Goal: Task Accomplishment & Management: Complete application form

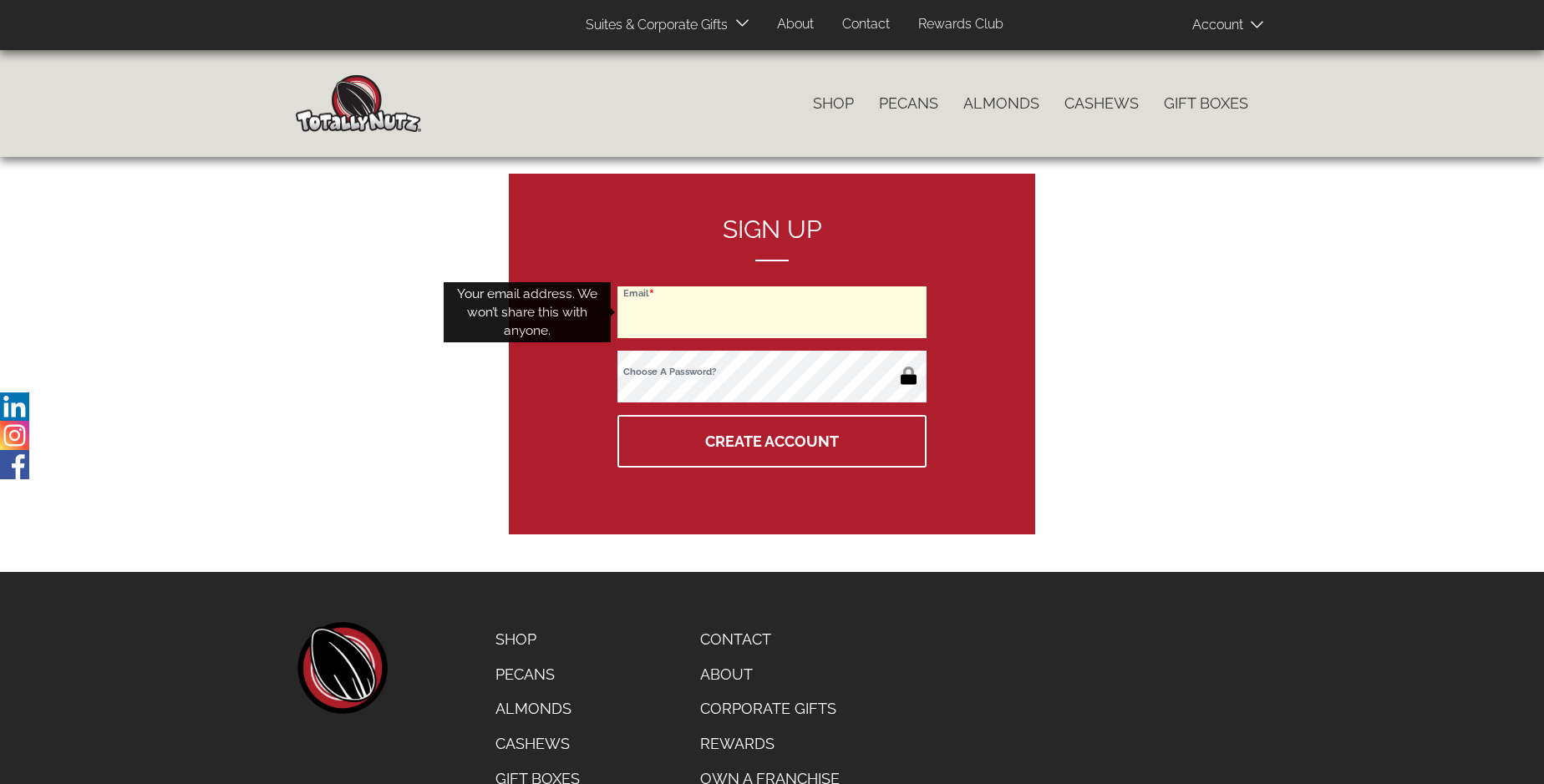
click at [772, 312] on input "Email" at bounding box center [772, 312] width 309 height 52
type input "[EMAIL_ADDRESS][DOMAIN_NAME]"
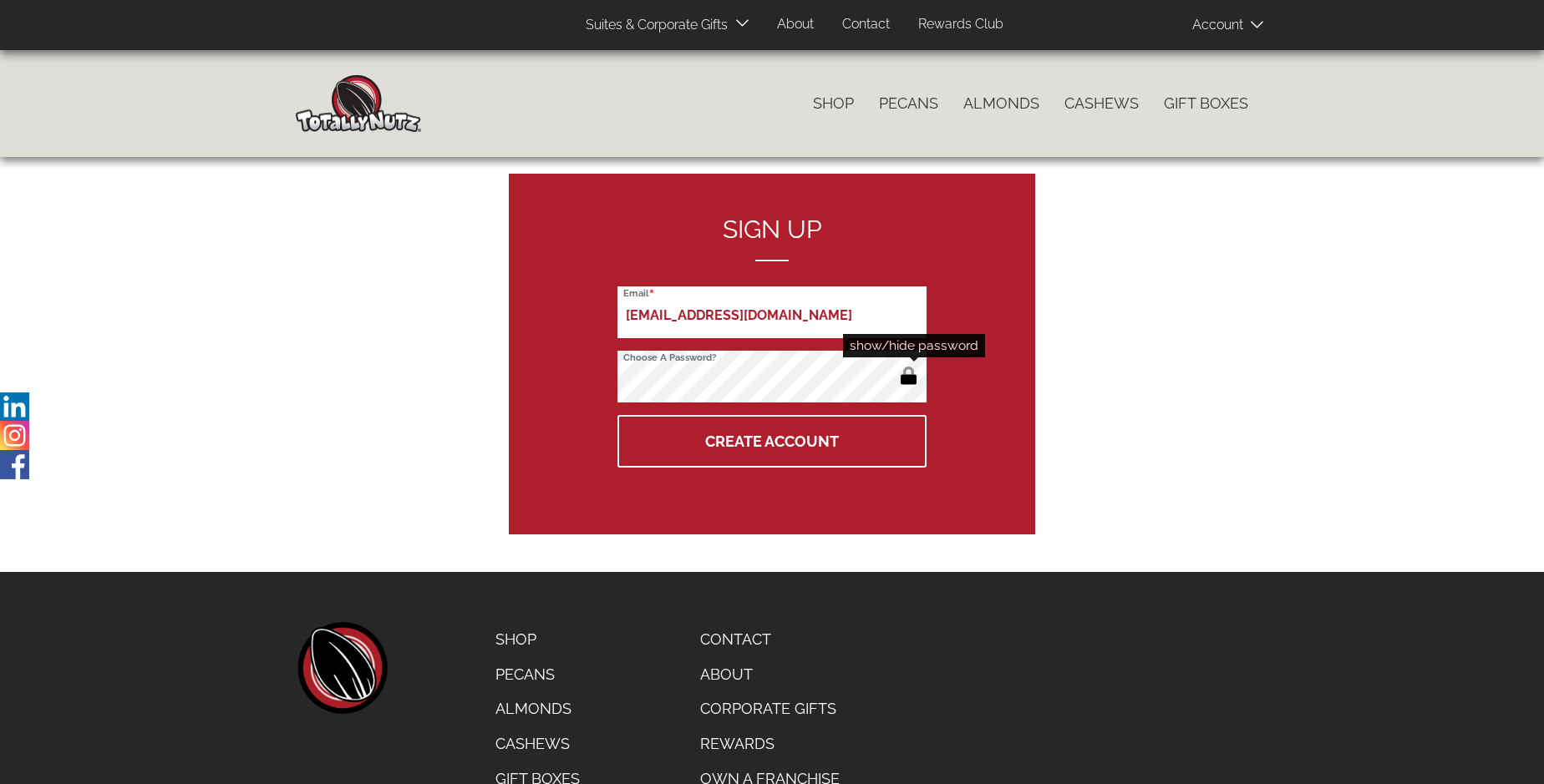
click at [908, 378] on button "button" at bounding box center [908, 378] width 28 height 27
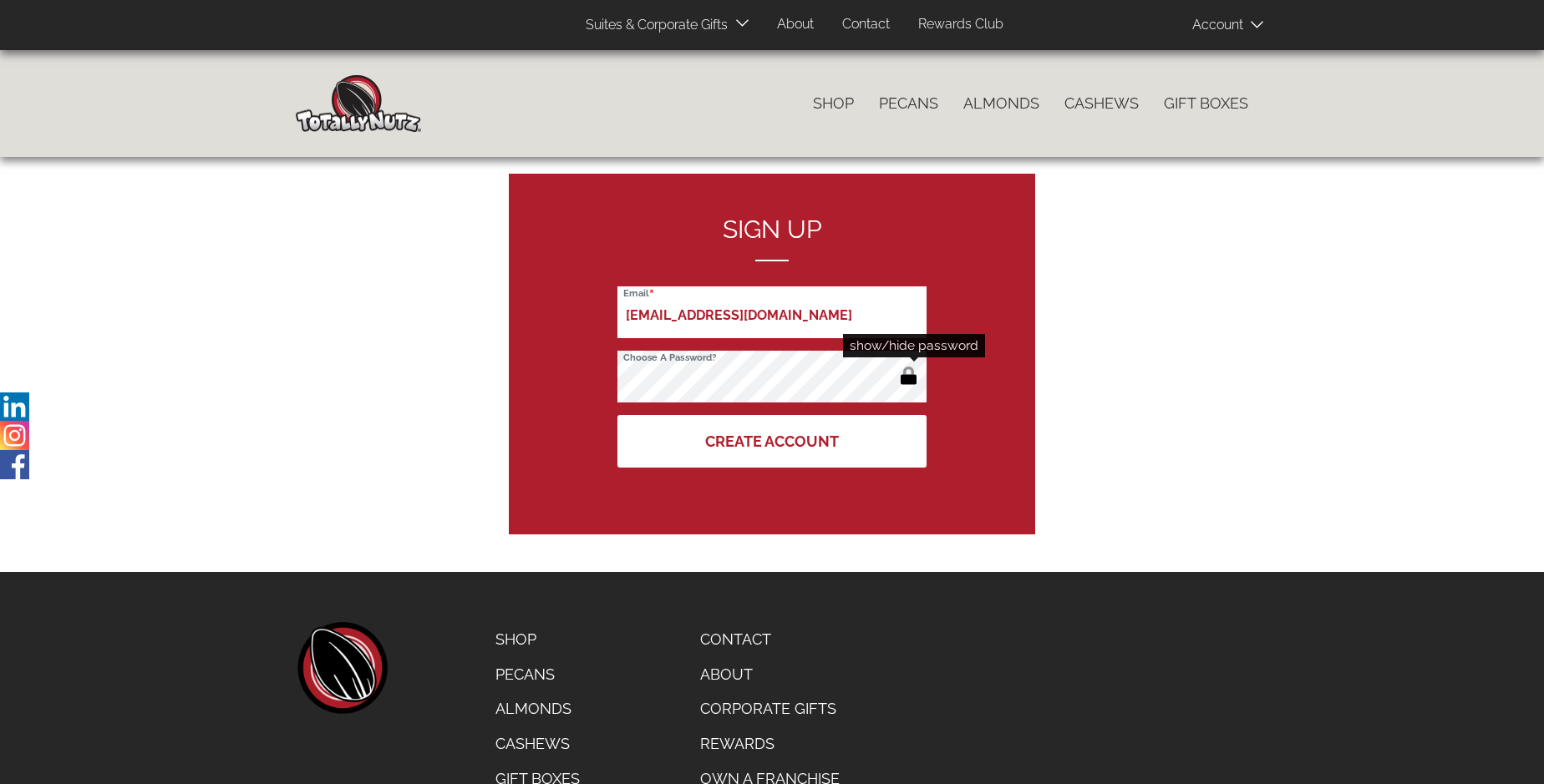
click at [772, 441] on button "Create Account" at bounding box center [772, 441] width 309 height 53
